Goal: Information Seeking & Learning: Find specific fact

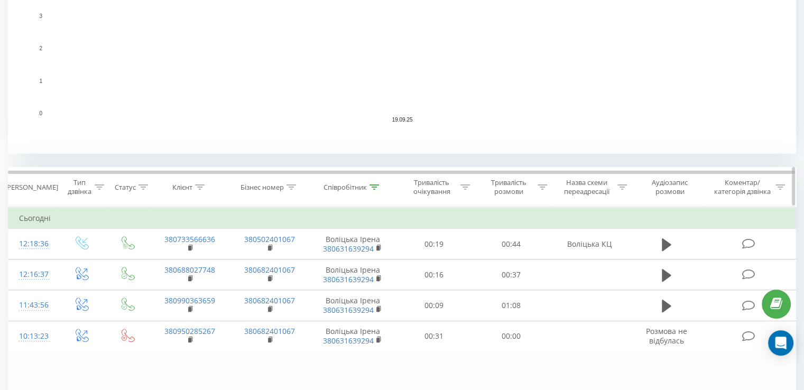
scroll to position [317, 0]
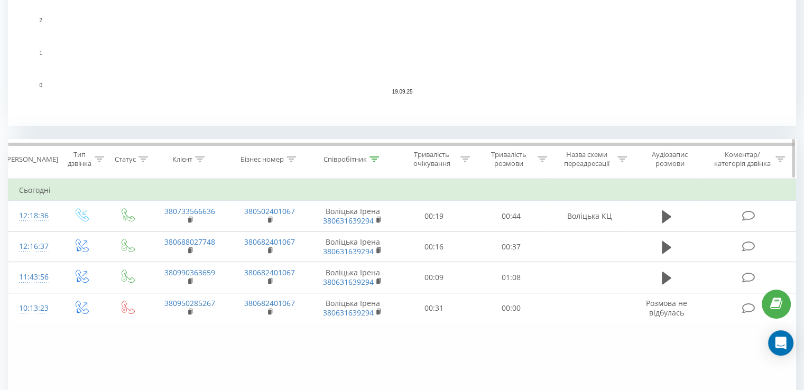
click at [373, 157] on icon at bounding box center [375, 159] width 10 height 5
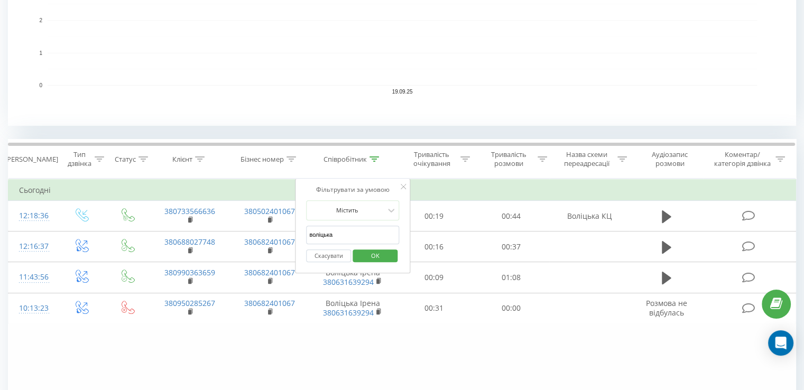
click at [330, 253] on button "Скасувати" at bounding box center [328, 256] width 45 height 13
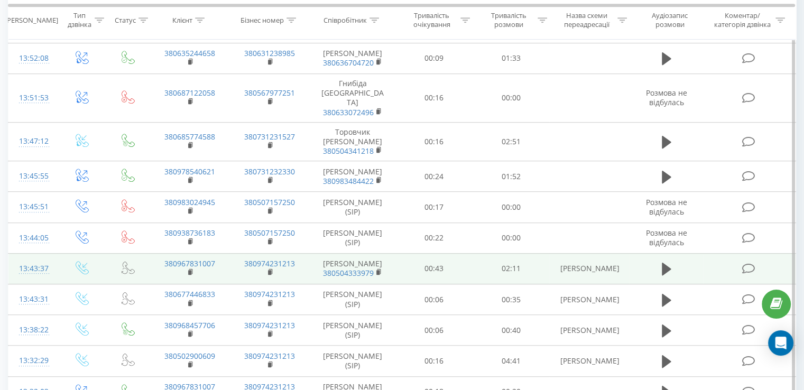
scroll to position [360, 0]
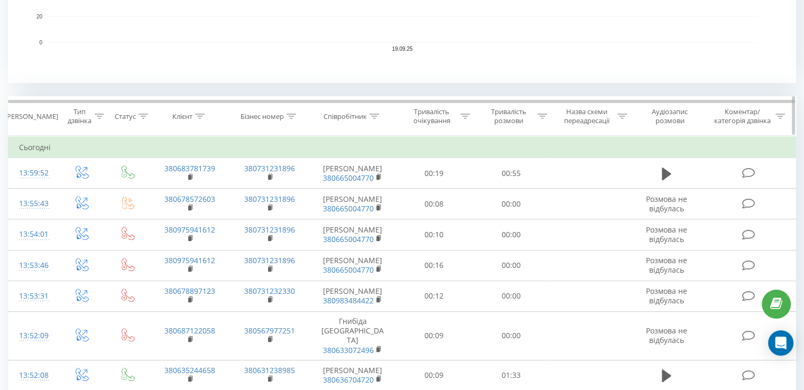
click at [374, 117] on icon at bounding box center [375, 116] width 10 height 5
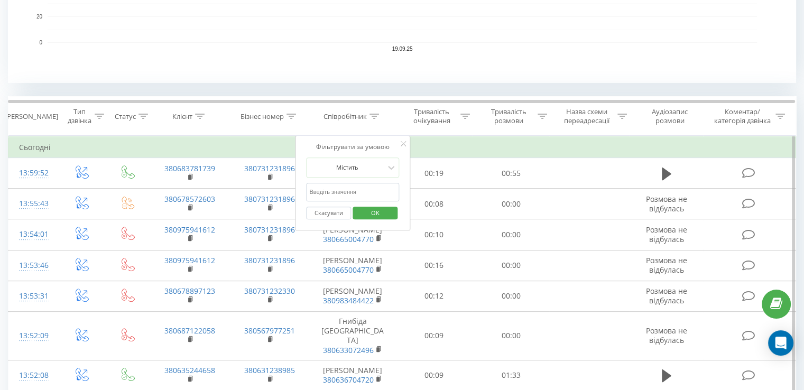
click at [346, 193] on input "воліцька" at bounding box center [352, 192] width 93 height 19
type input "Морозова"
click at [368, 210] on span "OK" at bounding box center [376, 213] width 30 height 16
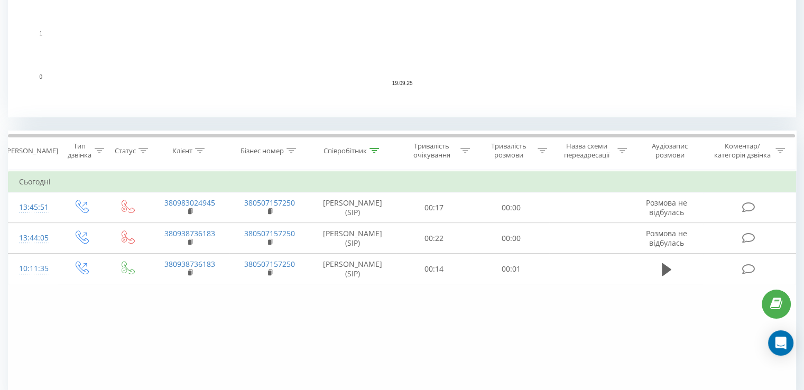
scroll to position [383, 0]
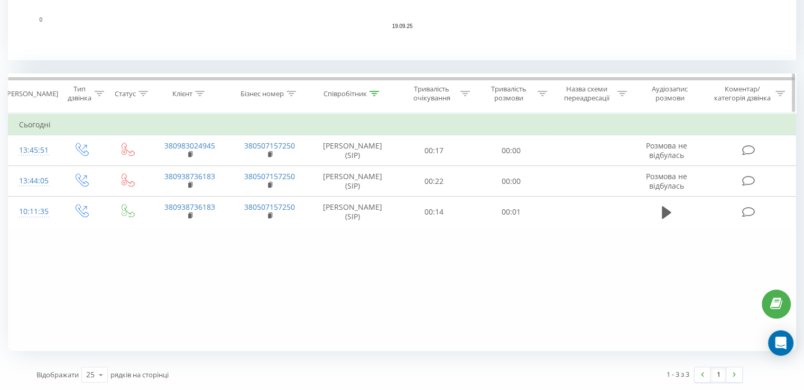
click at [371, 94] on icon at bounding box center [375, 93] width 10 height 5
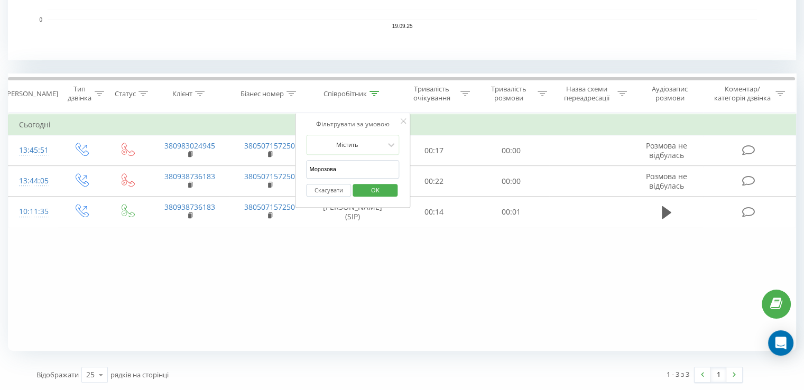
click at [336, 189] on button "Скасувати" at bounding box center [328, 190] width 45 height 13
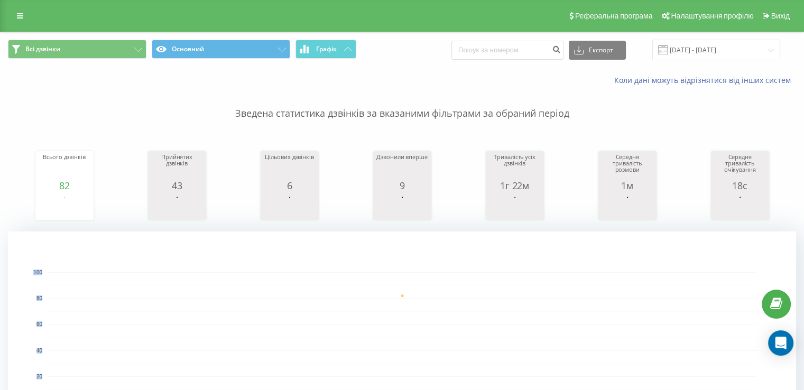
drag, startPoint x: 409, startPoint y: 49, endPoint x: 812, endPoint y: 181, distance: 423.8
click at [804, 181] on html "vertykal.ua Проекти vertykal.ua hydropark.com.ua Дашборд Центр звернень Журнал …" at bounding box center [402, 195] width 804 height 390
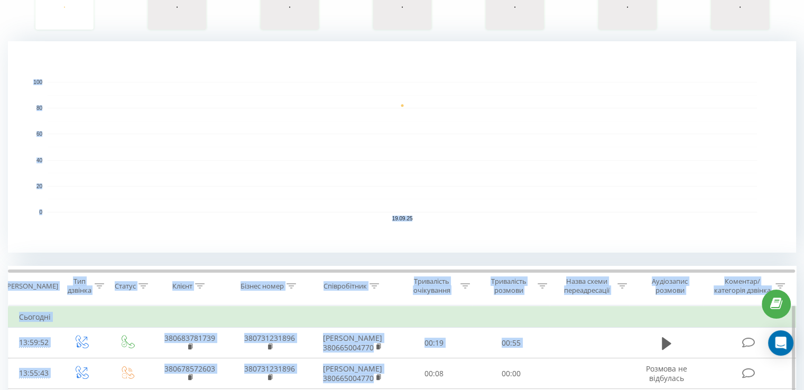
scroll to position [317, 0]
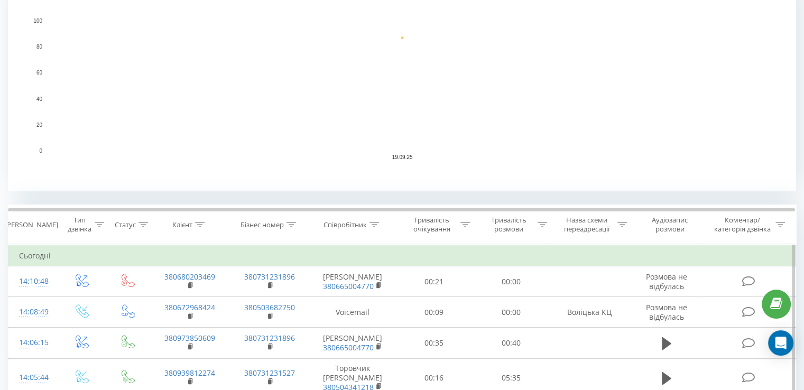
scroll to position [370, 0]
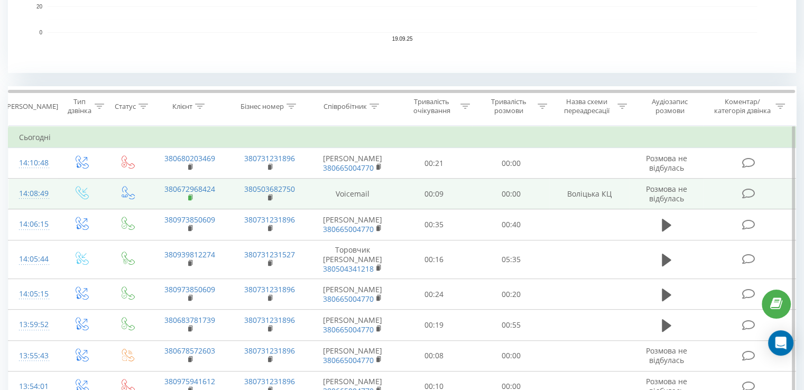
click at [190, 196] on rect at bounding box center [189, 198] width 3 height 5
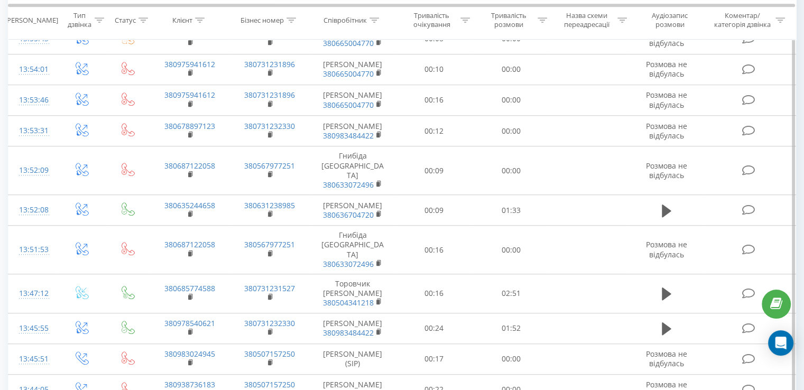
scroll to position [423, 0]
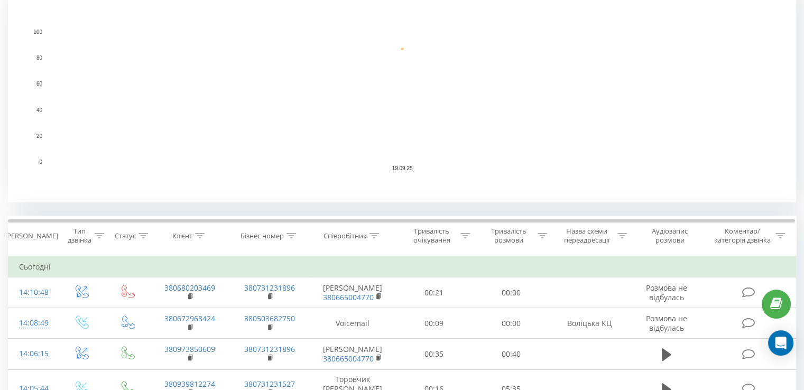
scroll to position [317, 0]
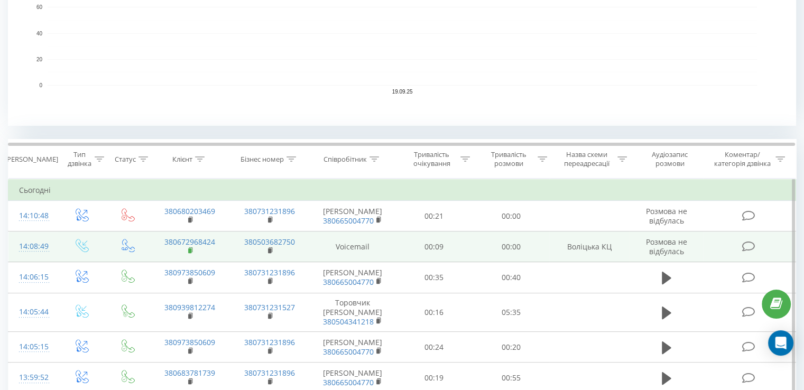
click at [190, 249] on rect at bounding box center [189, 251] width 3 height 5
click at [189, 250] on rect at bounding box center [189, 251] width 3 height 5
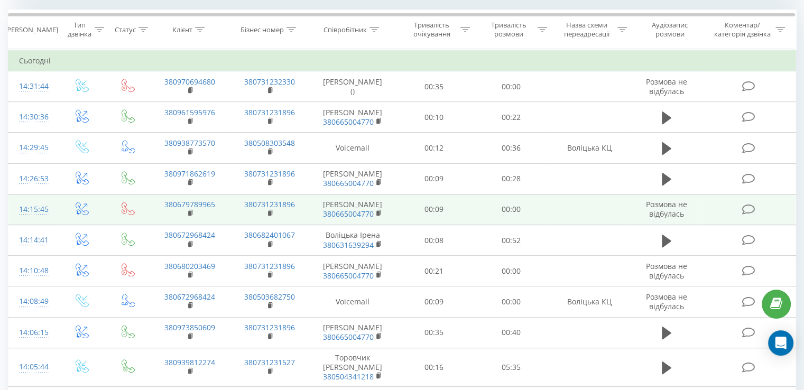
scroll to position [328, 0]
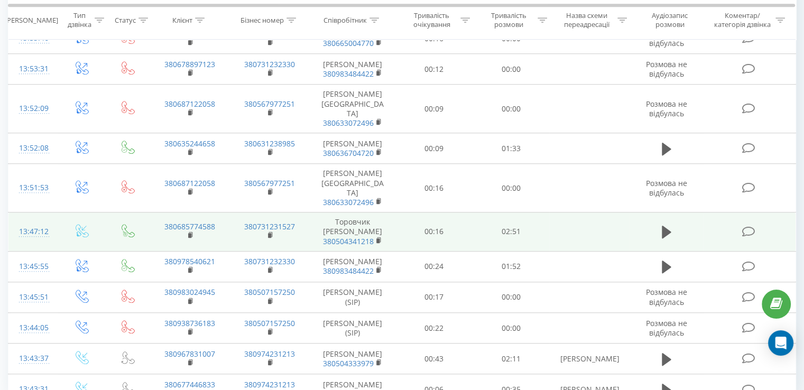
scroll to position [670, 0]
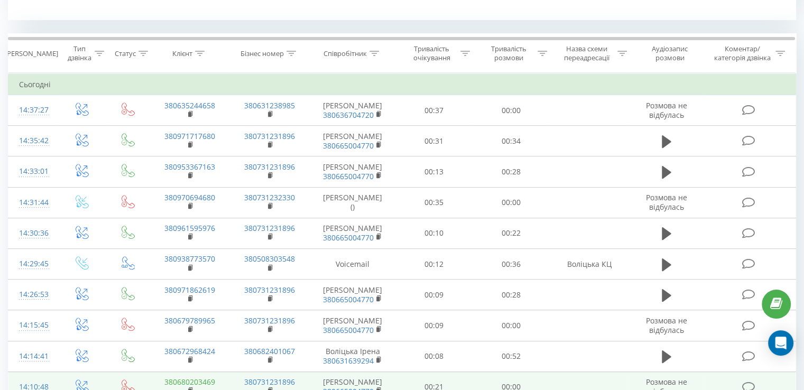
scroll to position [476, 0]
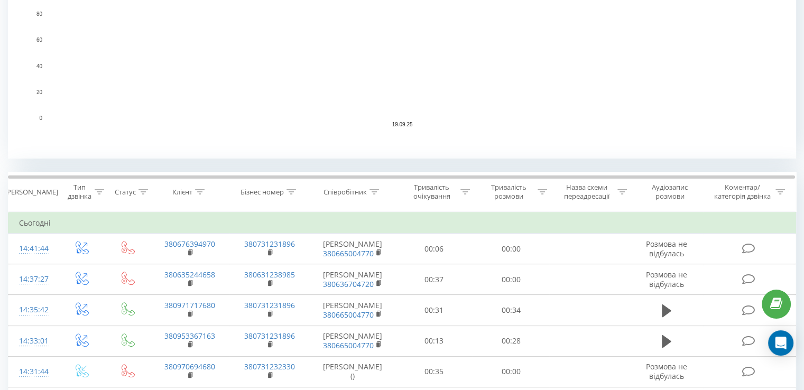
scroll to position [317, 0]
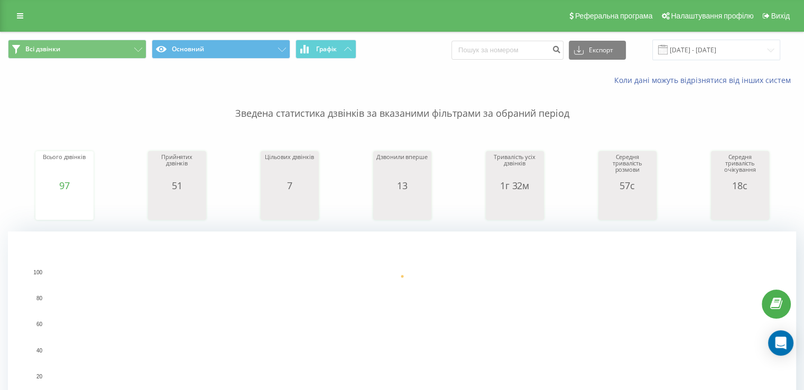
scroll to position [264, 0]
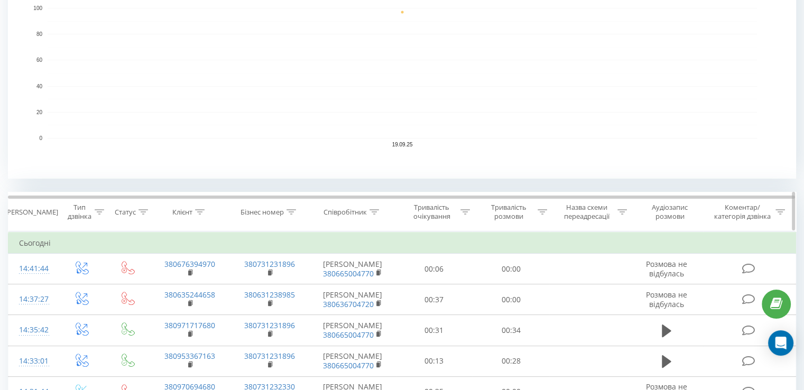
click at [375, 213] on icon at bounding box center [375, 211] width 10 height 5
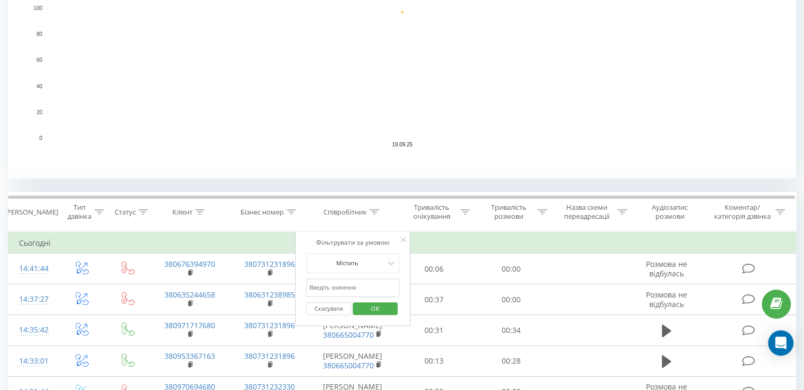
click at [368, 291] on input "text" at bounding box center [352, 288] width 93 height 19
type input "Морозова"
click at [382, 310] on span "OK" at bounding box center [376, 308] width 30 height 16
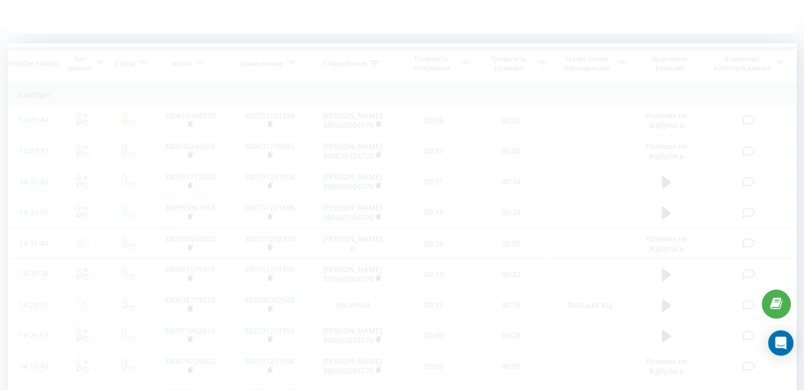
scroll to position [235, 0]
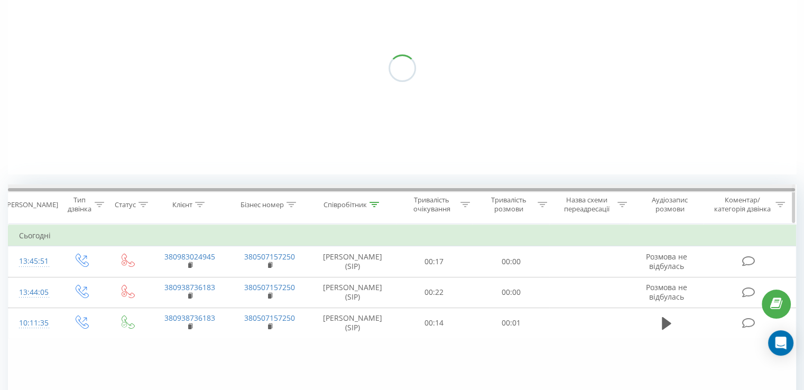
scroll to position [235, 0]
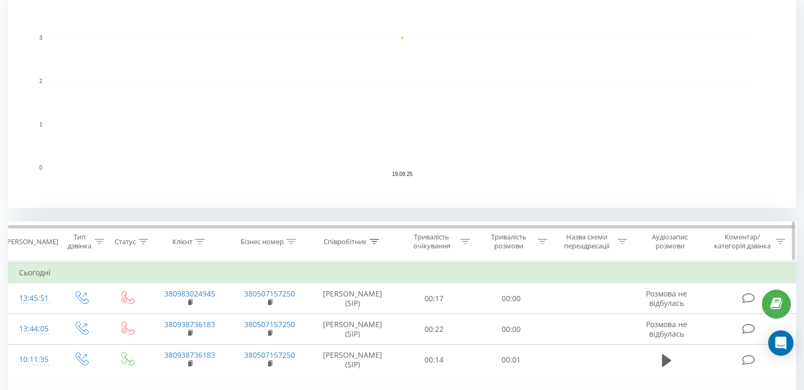
click at [373, 241] on icon at bounding box center [375, 241] width 10 height 5
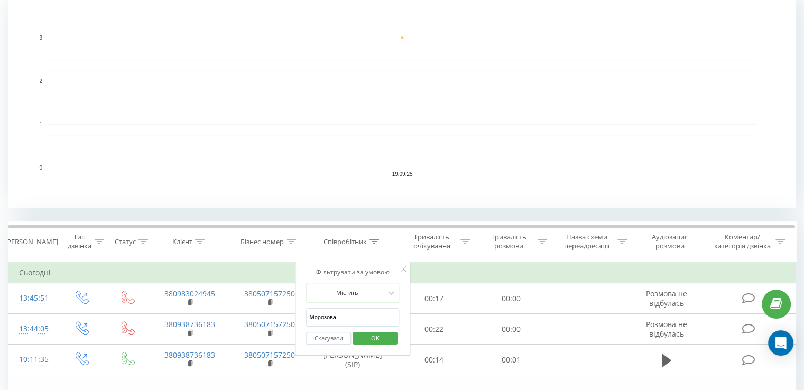
click at [332, 341] on button "Скасувати" at bounding box center [328, 338] width 45 height 13
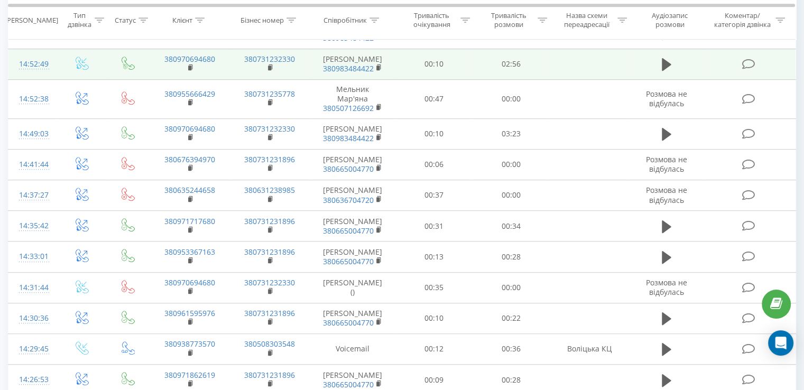
scroll to position [711, 0]
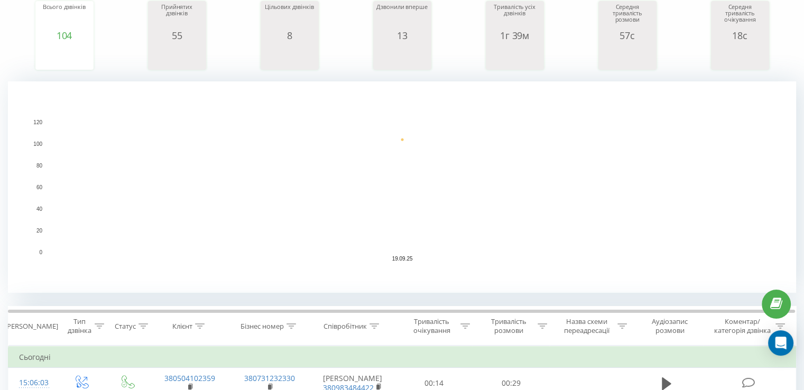
scroll to position [53, 0]
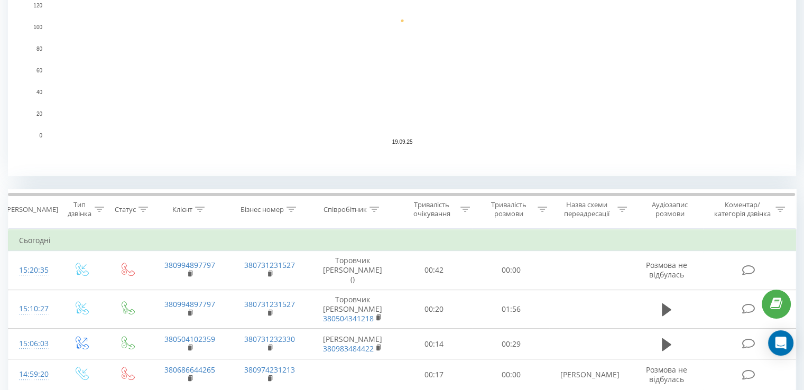
scroll to position [423, 0]
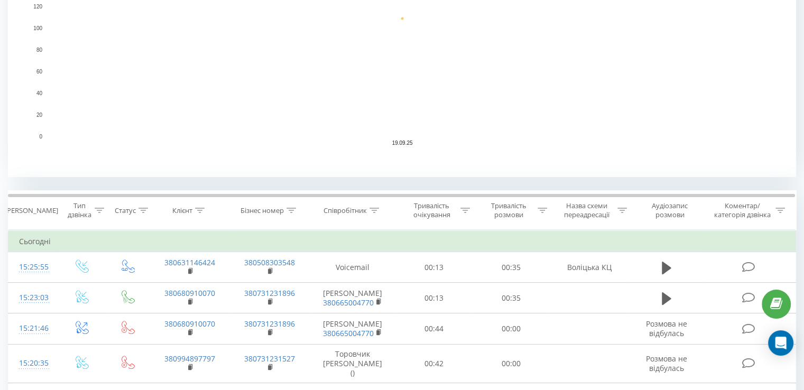
scroll to position [317, 0]
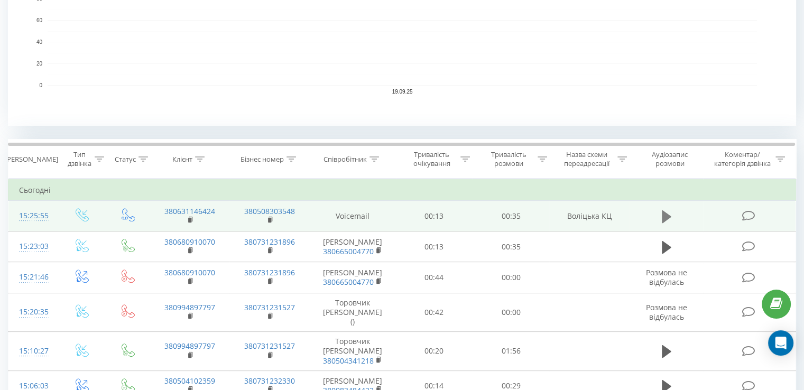
click at [665, 214] on icon at bounding box center [667, 216] width 10 height 13
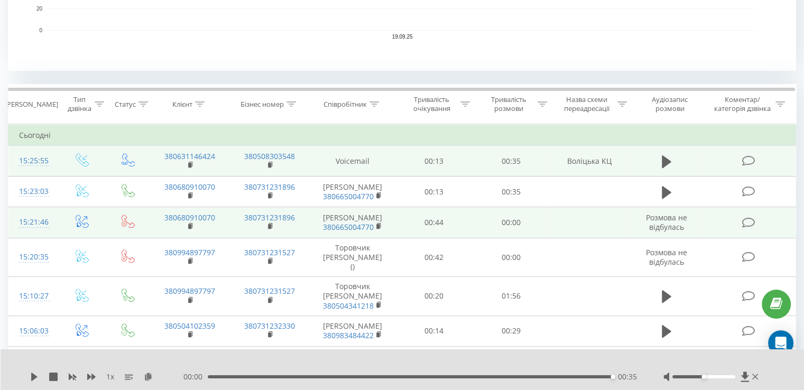
scroll to position [370, 0]
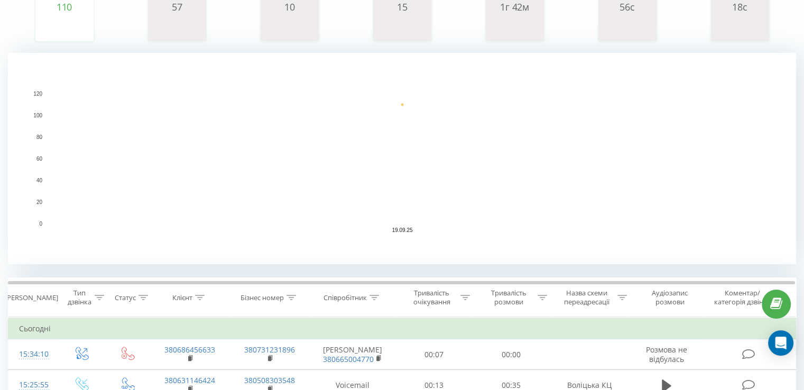
scroll to position [317, 0]
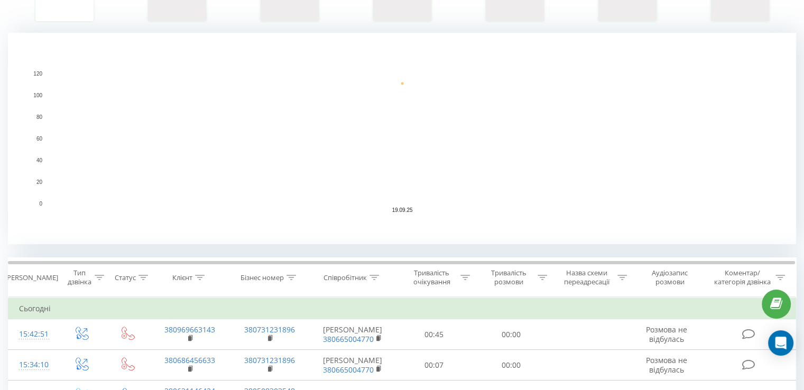
scroll to position [264, 0]
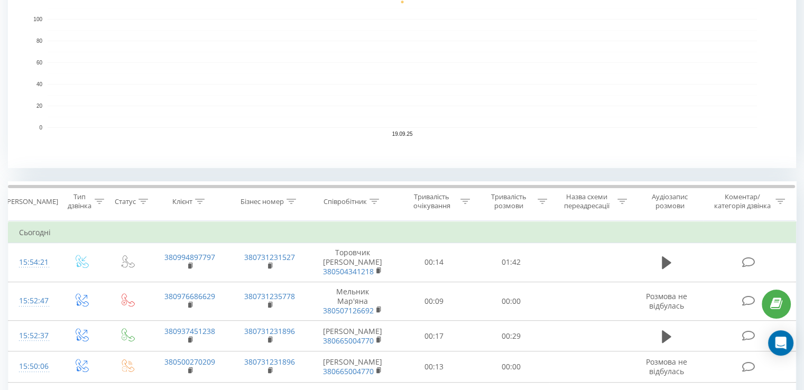
scroll to position [328, 0]
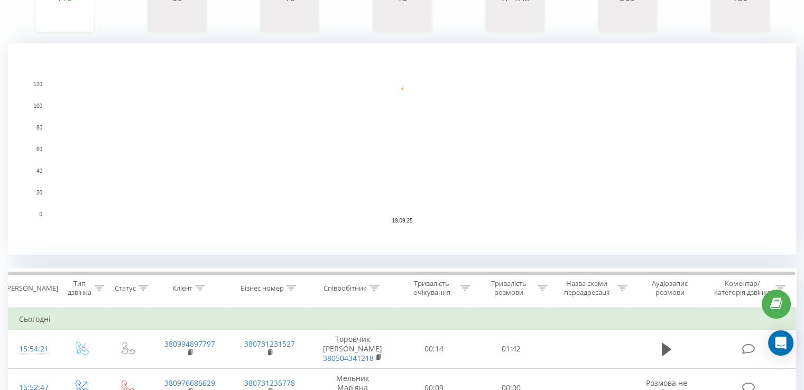
scroll to position [317, 0]
